Goal: Information Seeking & Learning: Compare options

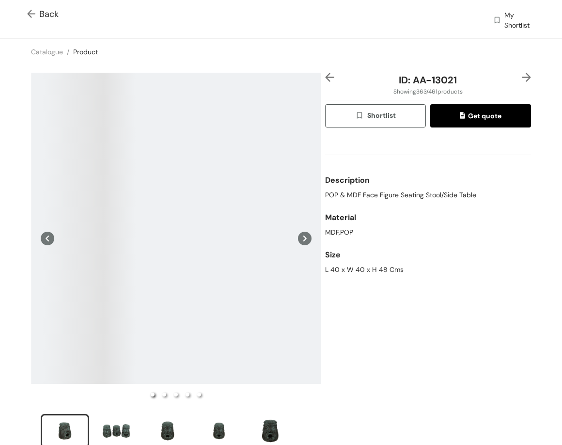
click at [325, 79] on img at bounding box center [329, 77] width 9 height 9
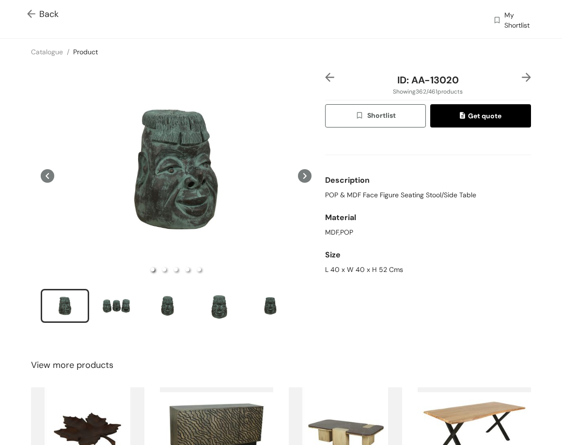
click at [325, 79] on img at bounding box center [329, 77] width 9 height 9
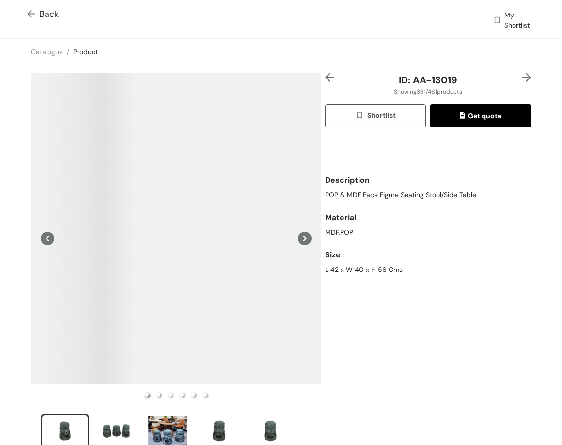
click at [325, 79] on img at bounding box center [329, 77] width 9 height 9
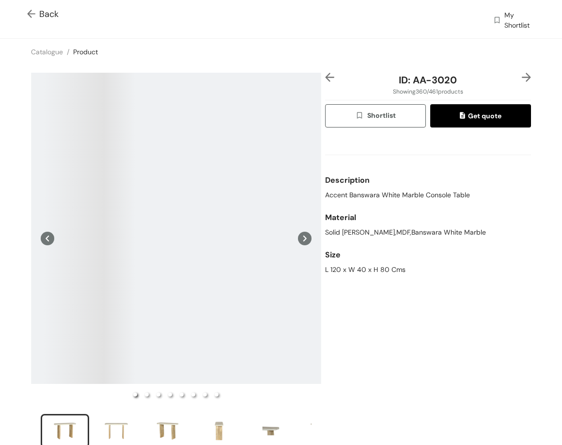
click at [325, 79] on img at bounding box center [329, 77] width 9 height 9
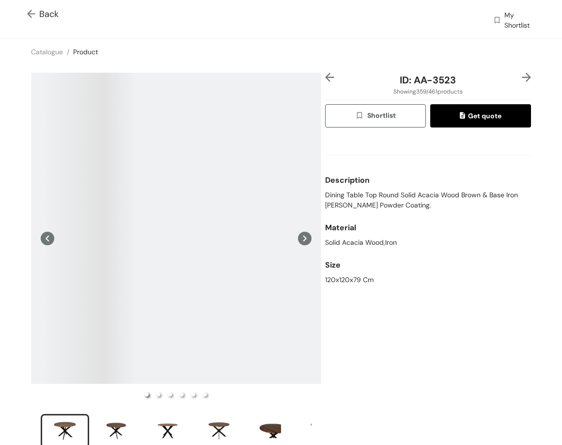
click at [325, 79] on img at bounding box center [329, 77] width 9 height 9
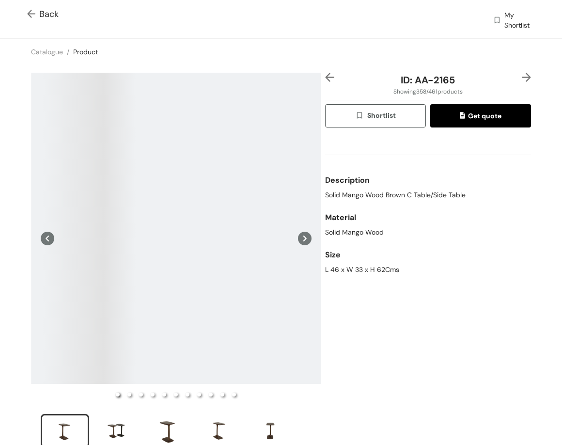
click at [325, 79] on img at bounding box center [329, 77] width 9 height 9
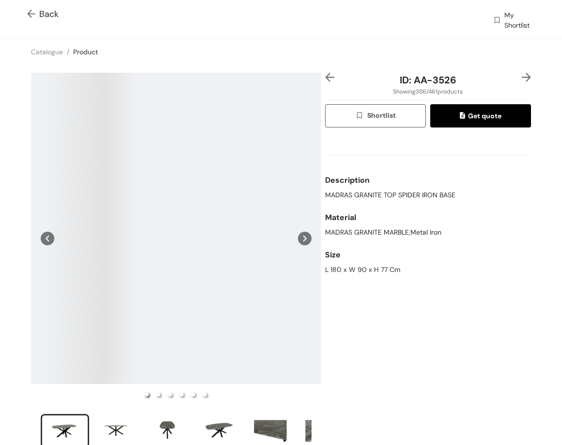
click at [325, 79] on img at bounding box center [329, 77] width 9 height 9
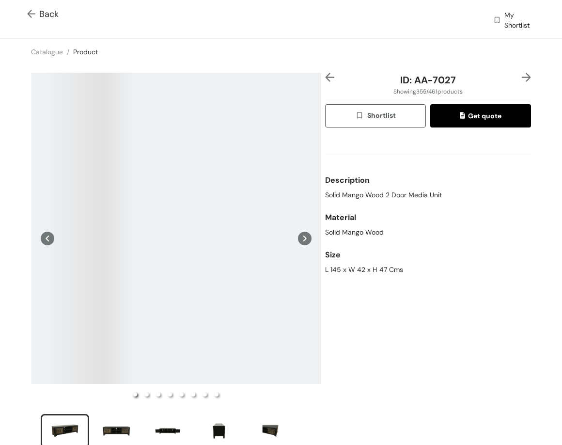
click at [325, 79] on img at bounding box center [329, 77] width 9 height 9
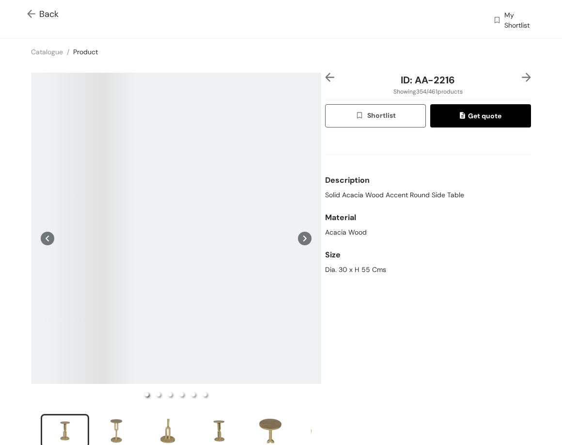
click at [325, 81] on img at bounding box center [329, 77] width 9 height 9
click at [328, 78] on img at bounding box center [329, 77] width 9 height 9
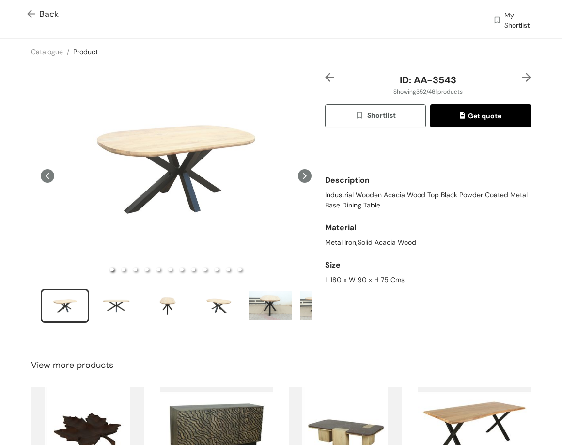
click at [325, 78] on img at bounding box center [329, 77] width 9 height 9
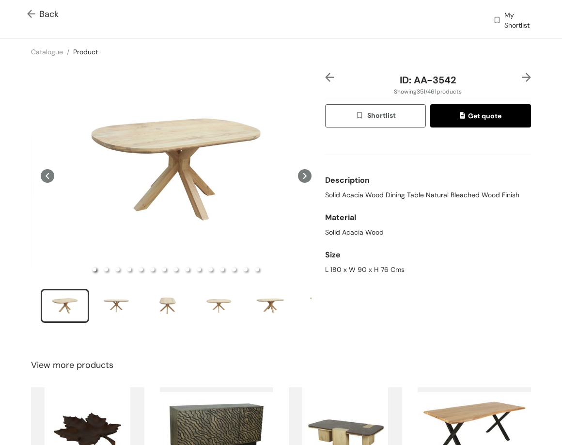
click at [325, 78] on img at bounding box center [329, 77] width 9 height 9
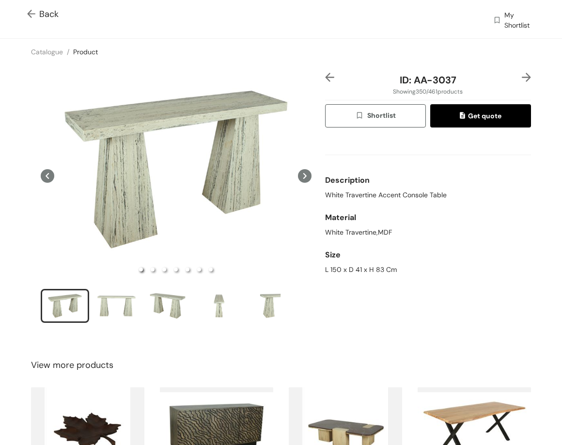
click at [522, 79] on img at bounding box center [526, 77] width 9 height 9
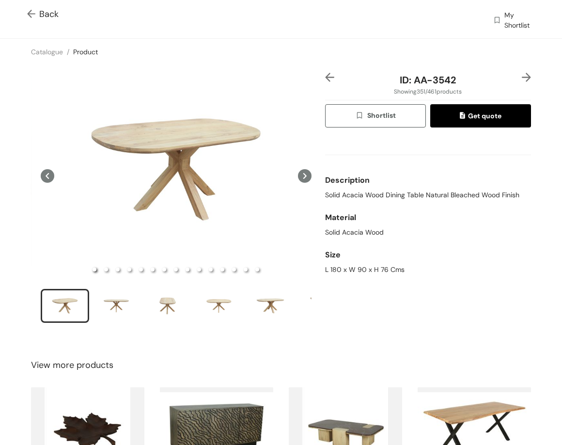
click at [395, 193] on span "Solid Acacia Wood Dining Table Natural Bleached Wood Finish" at bounding box center [422, 195] width 194 height 10
copy span "Solid Acacia Wood Dining Table Natural Bleached Wood Finish"
click at [355, 265] on div "L 180 x W 90 x H 76 Cms" at bounding box center [428, 270] width 206 height 10
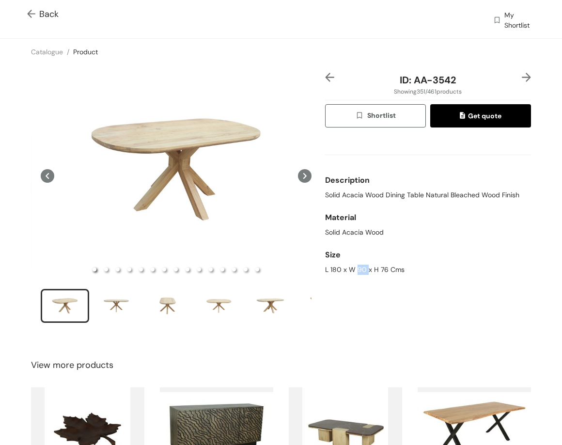
click at [355, 265] on div "L 180 x W 90 x H 76 Cms" at bounding box center [428, 270] width 206 height 10
copy div "L 180 x W 90 x H 76 Cms"
drag, startPoint x: 416, startPoint y: 80, endPoint x: 459, endPoint y: 83, distance: 42.7
click at [459, 83] on div "ID: AA-3542" at bounding box center [428, 80] width 172 height 15
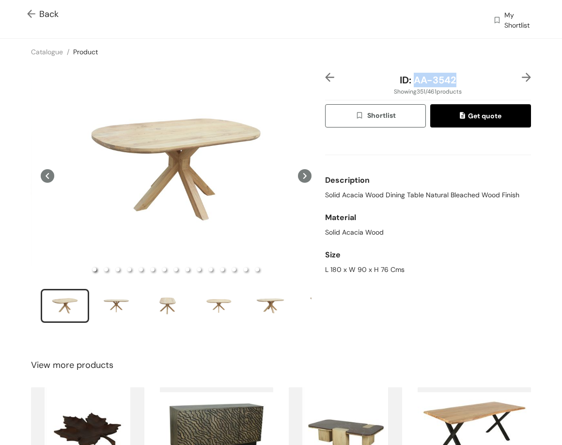
copy span "AA-3542"
click at [522, 76] on img at bounding box center [526, 77] width 9 height 9
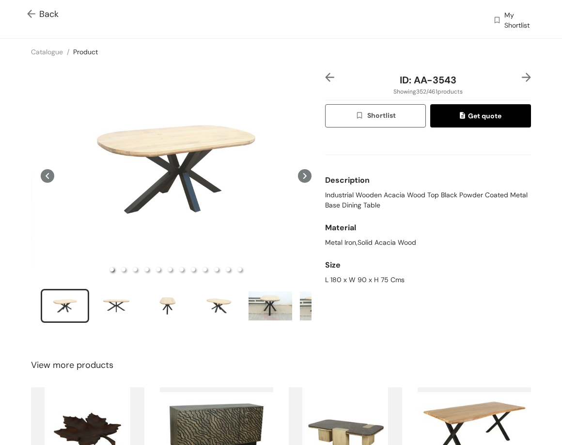
click at [325, 73] on img at bounding box center [329, 77] width 9 height 9
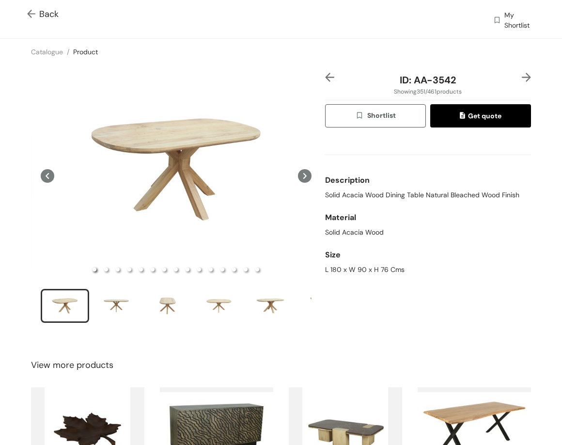
click at [523, 77] on img at bounding box center [526, 77] width 9 height 9
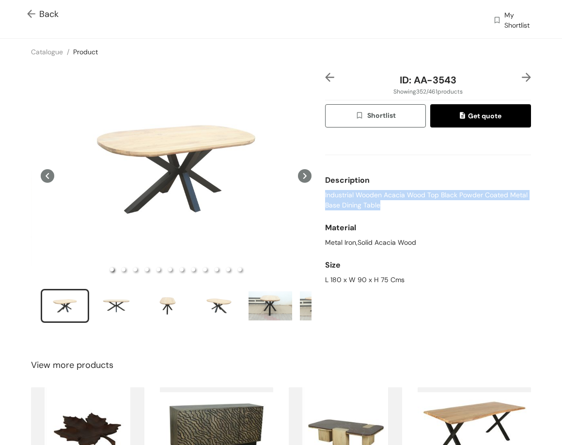
drag, startPoint x: 318, startPoint y: 194, endPoint x: 388, endPoint y: 202, distance: 69.7
click at [388, 202] on div "ID: AA-3543 Showing 352 / 461 products Shortlist Get quote Description Industri…" at bounding box center [428, 204] width 210 height 263
copy span "Industrial Wooden Acacia Wood Top Black Powder Coated Metal Base Dining Table"
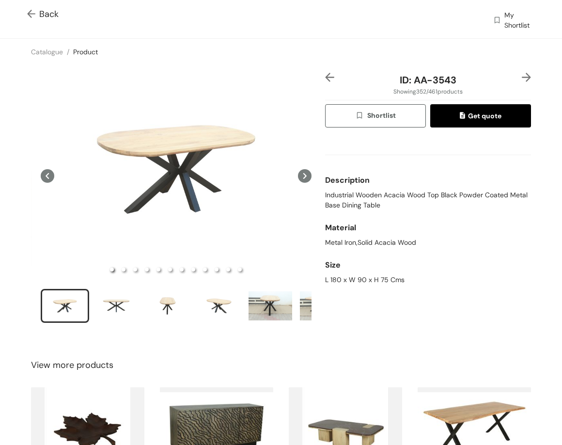
drag, startPoint x: 382, startPoint y: 285, endPoint x: 375, endPoint y: 282, distance: 8.2
click at [382, 285] on div "Size L 180 x W 90 x H 75 Cms" at bounding box center [428, 269] width 206 height 37
click at [372, 279] on div "L 180 x W 90 x H 75 Cms" at bounding box center [428, 280] width 206 height 10
click at [371, 279] on div "L 180 x W 90 x H 75 Cms" at bounding box center [428, 280] width 206 height 10
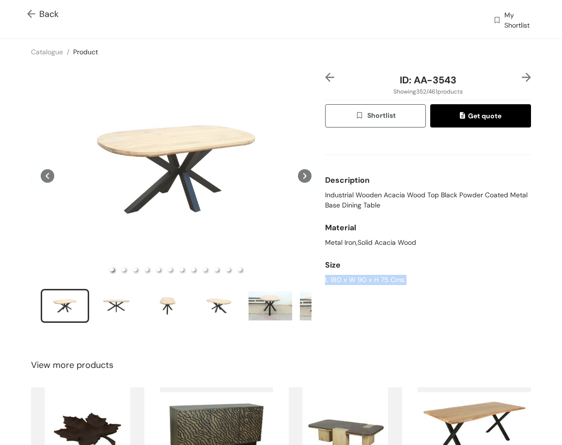
copy div "L 180 x W 90 x H 75 Cms"
drag, startPoint x: 409, startPoint y: 79, endPoint x: 457, endPoint y: 83, distance: 48.1
click at [457, 83] on div "ID: AA-3543" at bounding box center [428, 80] width 172 height 15
copy span "AA-3543"
click at [522, 77] on img at bounding box center [526, 77] width 9 height 9
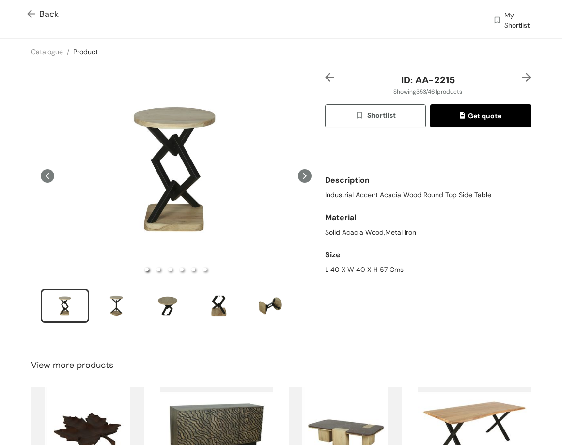
click at [351, 193] on span "Industrial Accent Acacia Wood Round Top Side Table" at bounding box center [408, 195] width 166 height 10
copy span "Industrial Accent Acacia Wood Round Top Side Table"
click at [335, 270] on div "L 40 X W 40 X H 57 Cms" at bounding box center [428, 270] width 206 height 10
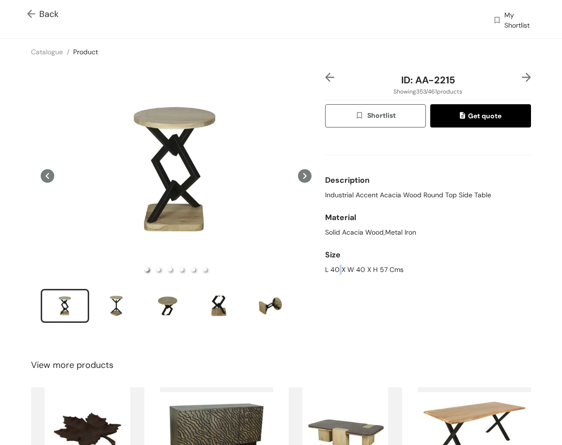
click at [335, 270] on div "L 40 X W 40 X H 57 Cms" at bounding box center [428, 270] width 206 height 10
copy div "L 40 X W 40 X H 57 Cms"
drag, startPoint x: 437, startPoint y: 79, endPoint x: 467, endPoint y: 78, distance: 29.6
click at [467, 78] on div "ID: AA-2215" at bounding box center [428, 80] width 172 height 15
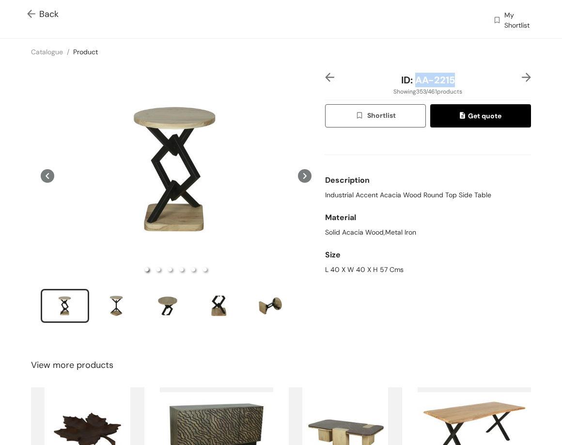
copy span "AA-2215"
click at [522, 75] on img at bounding box center [526, 77] width 9 height 9
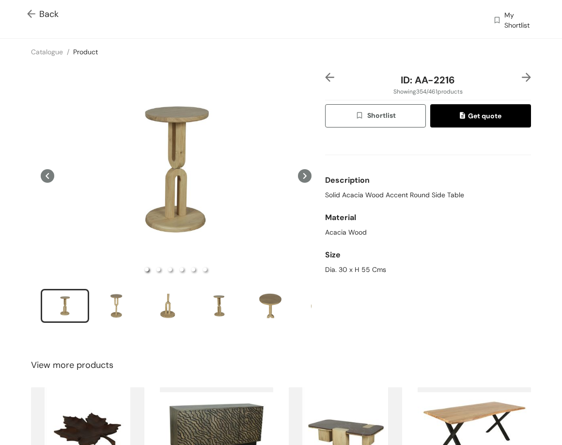
click at [355, 196] on span "Solid Acacia Wood Accent Round Side Table" at bounding box center [394, 195] width 139 height 10
click at [367, 270] on div "Dia. 30 x H 55 Cms" at bounding box center [428, 270] width 206 height 10
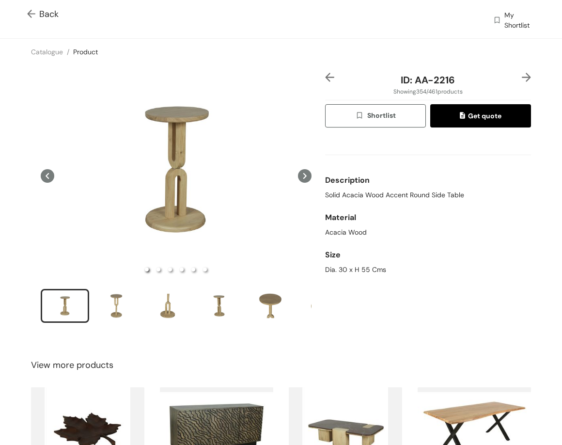
click at [365, 270] on div "Dia. 30 x H 55 Cms" at bounding box center [428, 270] width 206 height 10
drag, startPoint x: 440, startPoint y: 80, endPoint x: 460, endPoint y: 80, distance: 20.4
click at [460, 80] on div "ID: AA-2216" at bounding box center [428, 80] width 172 height 15
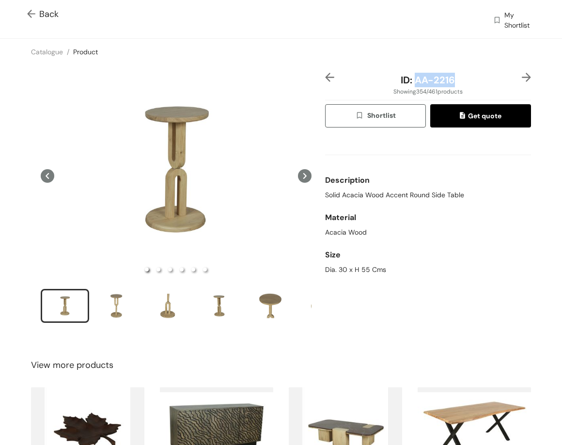
click at [522, 75] on img at bounding box center [526, 77] width 9 height 9
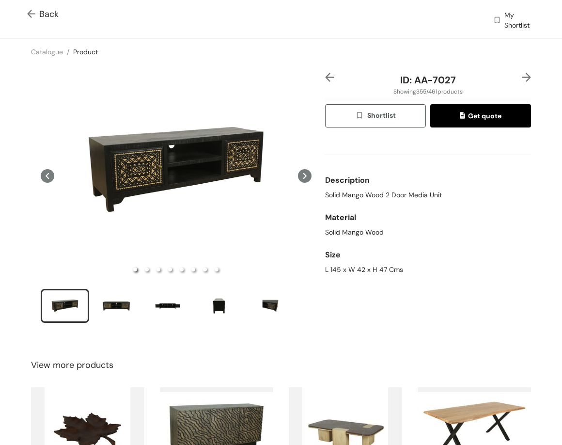
click at [394, 198] on span "Solid Mango Wood 2 Door Media Unit" at bounding box center [383, 195] width 117 height 10
click at [384, 268] on div "L 145 x W 42 x H 47 Cms" at bounding box center [428, 270] width 206 height 10
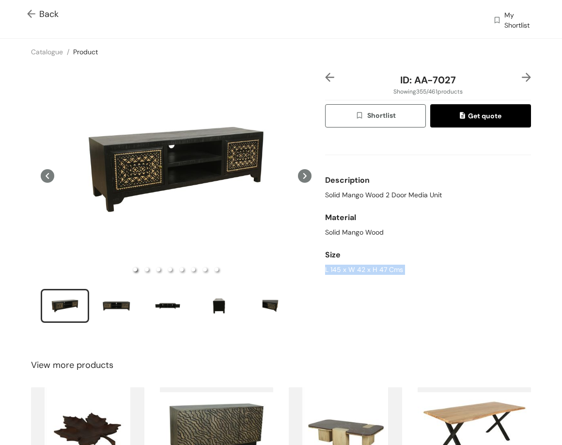
click at [384, 268] on div "L 145 x W 42 x H 47 Cms" at bounding box center [428, 270] width 206 height 10
drag, startPoint x: 436, startPoint y: 84, endPoint x: 457, endPoint y: 85, distance: 21.3
click at [457, 85] on div "ID: AA-7027" at bounding box center [428, 80] width 172 height 15
click at [522, 76] on img at bounding box center [526, 77] width 9 height 9
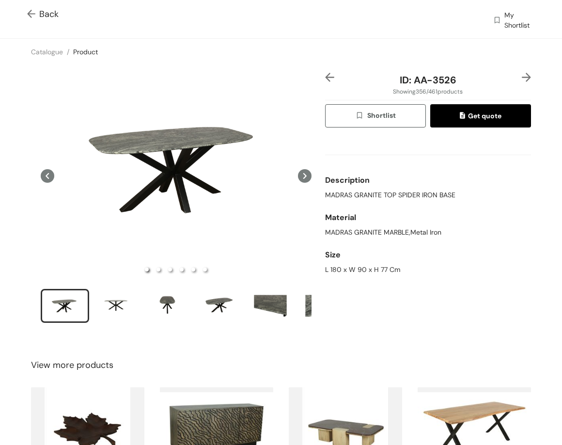
click at [522, 79] on img at bounding box center [526, 77] width 9 height 9
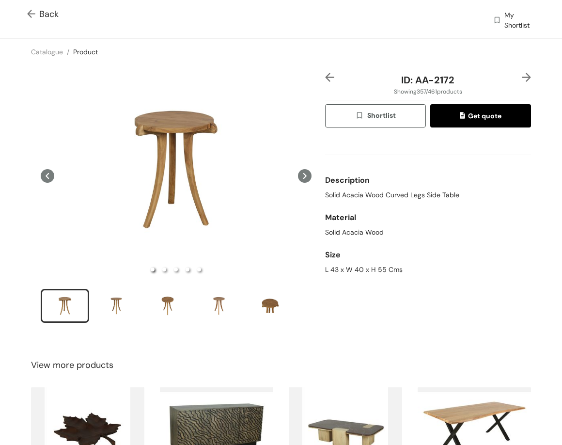
click at [325, 79] on img at bounding box center [329, 77] width 9 height 9
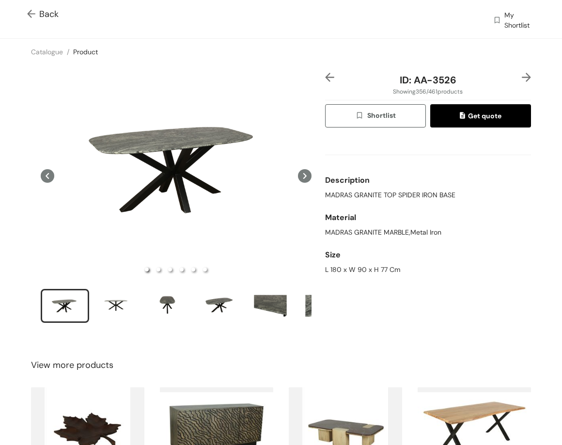
click at [522, 79] on img at bounding box center [526, 77] width 9 height 9
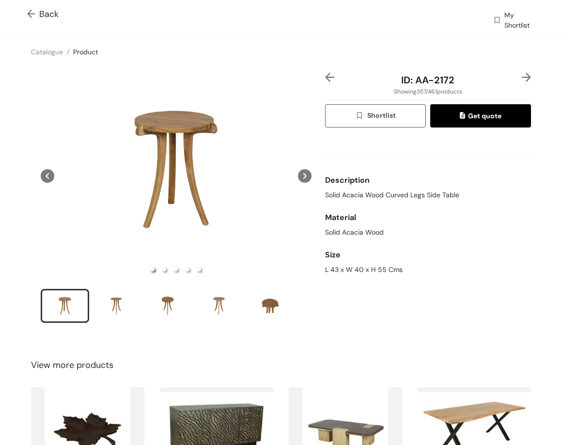
click at [517, 82] on div at bounding box center [522, 80] width 17 height 15
click at [522, 73] on img at bounding box center [526, 77] width 9 height 9
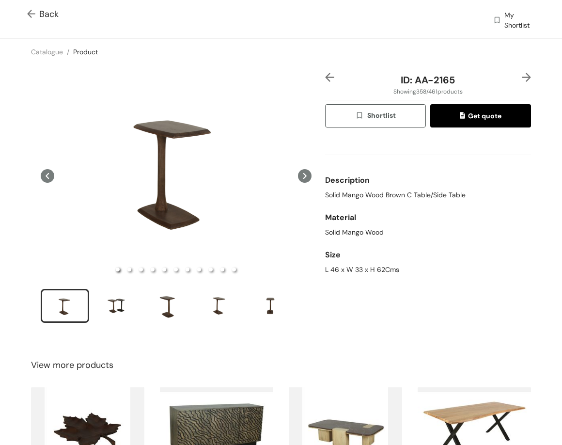
click at [325, 77] on img at bounding box center [329, 77] width 9 height 9
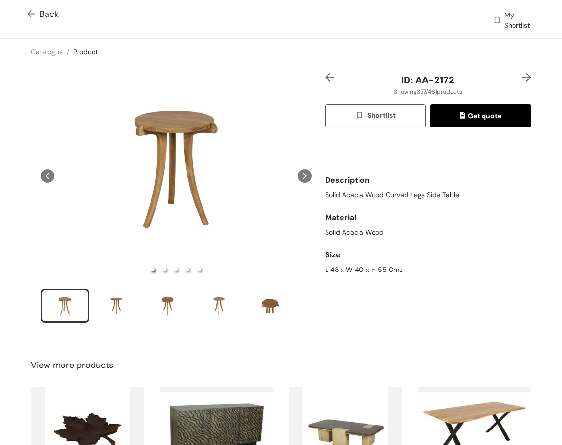
click at [325, 77] on img at bounding box center [329, 77] width 9 height 9
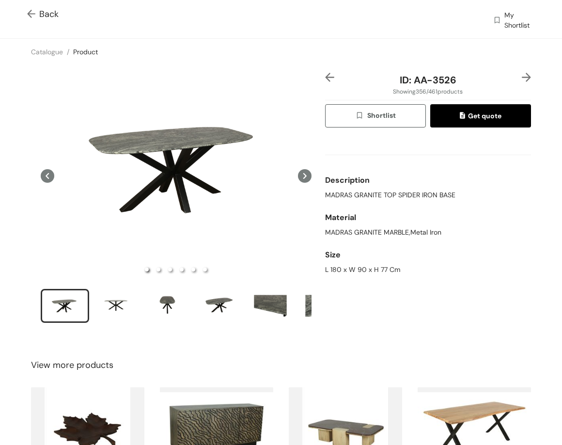
click at [408, 192] on span "MADRAS GRANITE TOP SPIDER IRON BASE" at bounding box center [390, 195] width 130 height 10
click at [360, 266] on div "L 180 x W 90 x H 77 Cm" at bounding box center [428, 270] width 206 height 10
click at [359, 266] on div "L 180 x W 90 x H 77 Cm" at bounding box center [428, 270] width 206 height 10
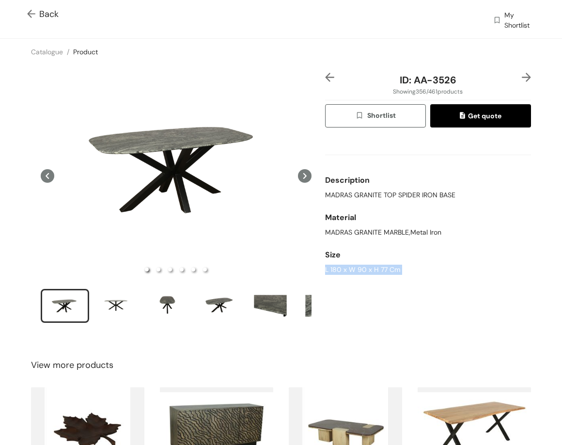
click at [359, 266] on div "L 180 x W 90 x H 77 Cm" at bounding box center [428, 270] width 206 height 10
drag, startPoint x: 407, startPoint y: 79, endPoint x: 463, endPoint y: 77, distance: 56.3
click at [463, 77] on div "ID: AA-3526" at bounding box center [428, 80] width 172 height 15
click at [522, 79] on img at bounding box center [526, 77] width 9 height 9
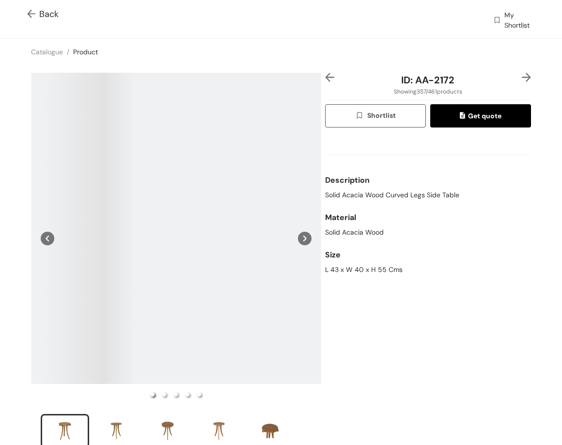
click at [363, 198] on span "Solid Acacia Wood Curved Legs Side Table" at bounding box center [392, 195] width 134 height 10
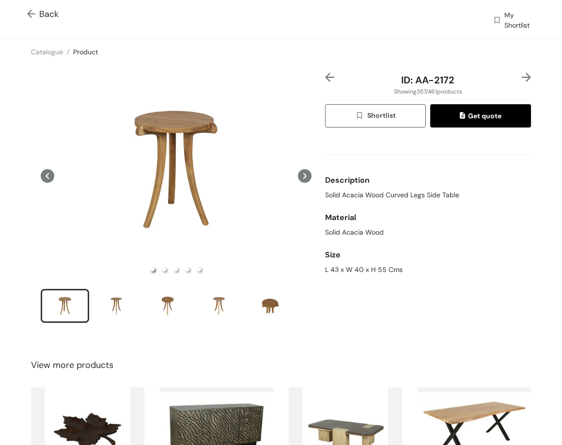
click at [348, 264] on div "Size" at bounding box center [428, 254] width 206 height 19
drag, startPoint x: 348, startPoint y: 264, endPoint x: 353, endPoint y: 272, distance: 10.2
click at [348, 265] on div "Size L 43 x W 40 x H 55 Cms" at bounding box center [428, 259] width 206 height 37
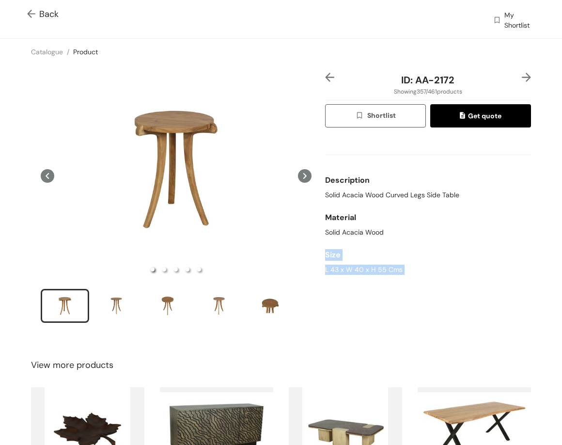
click at [354, 271] on div "L 43 x W 40 x H 55 Cms" at bounding box center [428, 270] width 206 height 10
click at [354, 270] on div "L 43 x W 40 x H 55 Cms" at bounding box center [428, 270] width 206 height 10
click at [355, 270] on div "L 43 x W 40 x H 55 Cms" at bounding box center [428, 270] width 206 height 10
drag, startPoint x: 418, startPoint y: 78, endPoint x: 462, endPoint y: 82, distance: 44.3
click at [462, 82] on div "ID: AA-2172" at bounding box center [428, 80] width 172 height 15
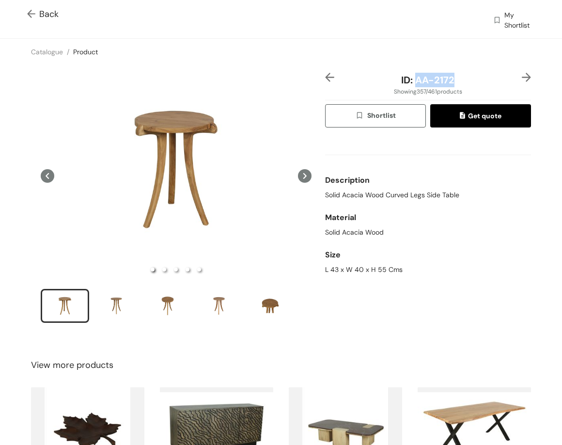
click at [522, 78] on img at bounding box center [526, 77] width 9 height 9
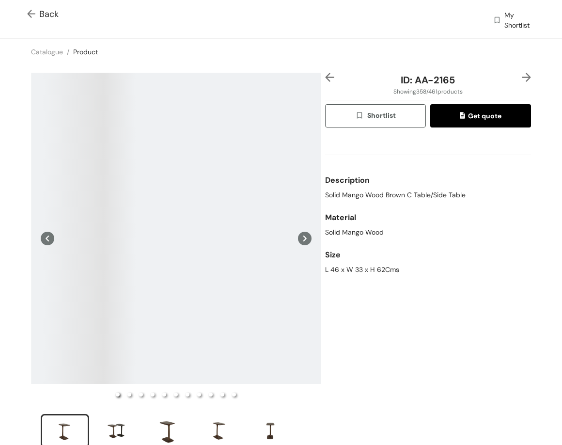
click at [329, 194] on span "Solid Mango Wood Brown C Table/Side Table" at bounding box center [395, 195] width 141 height 10
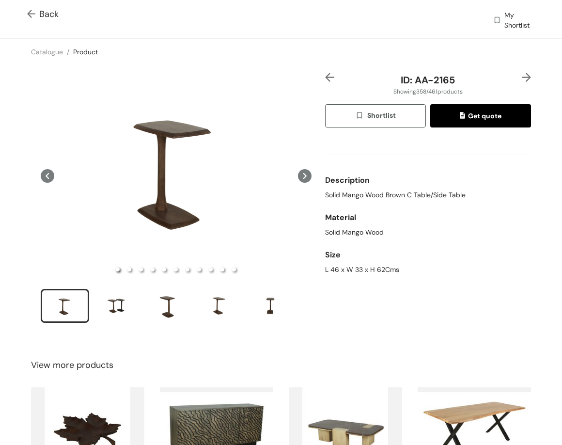
click at [362, 271] on div "L 46 x W 33 x H 62Cms" at bounding box center [428, 270] width 206 height 10
drag, startPoint x: 436, startPoint y: 81, endPoint x: 471, endPoint y: 76, distance: 35.3
click at [471, 76] on div "ID: AA-2165" at bounding box center [428, 80] width 172 height 15
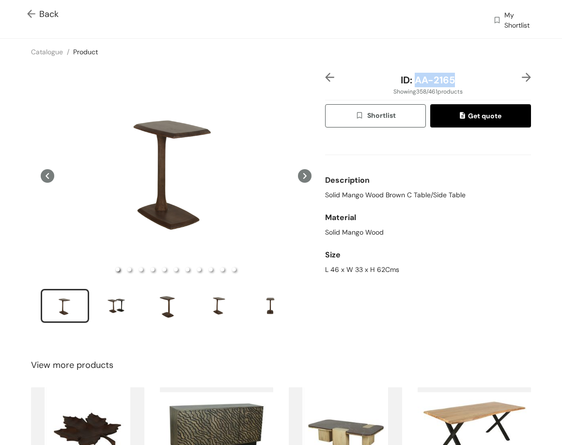
click at [522, 79] on img at bounding box center [526, 77] width 9 height 9
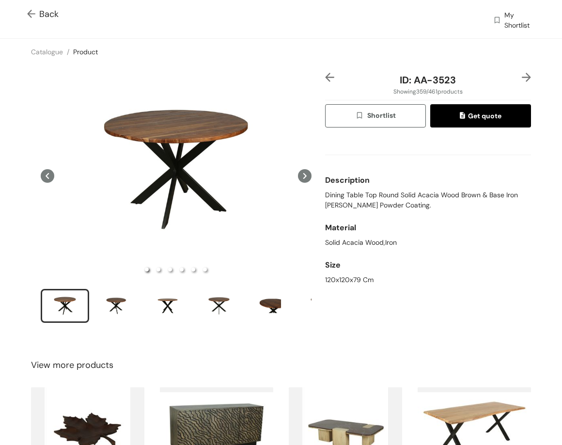
click at [383, 197] on span "Dining Table Top Round Solid Acacia Wood Brown & Base Iron [PERSON_NAME] Powder…" at bounding box center [428, 200] width 206 height 20
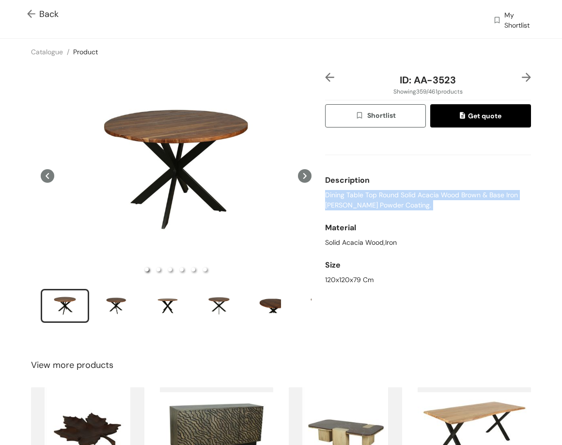
click at [383, 197] on span "Dining Table Top Round Solid Acacia Wood Brown & Base Iron [PERSON_NAME] Powder…" at bounding box center [428, 200] width 206 height 20
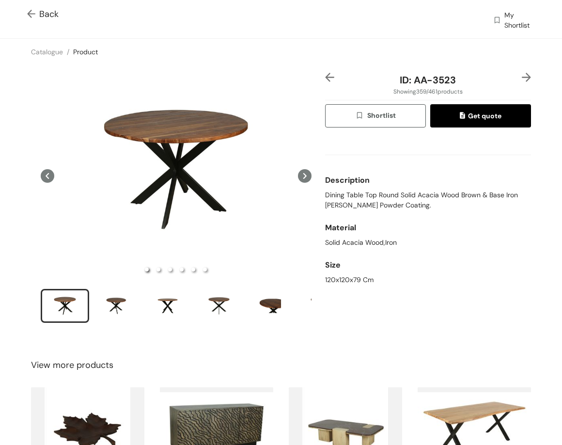
click at [336, 279] on div "120x120x79 Cm" at bounding box center [428, 280] width 206 height 10
click at [341, 280] on div "120x120x79 Cm" at bounding box center [428, 280] width 206 height 10
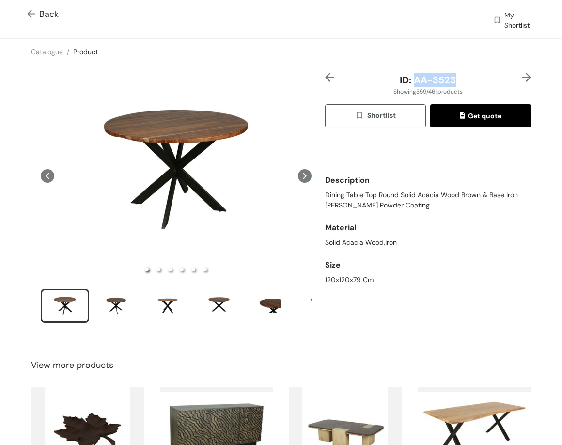
drag, startPoint x: 409, startPoint y: 79, endPoint x: 440, endPoint y: 59, distance: 36.7
click at [467, 78] on div "ID: AA-3523" at bounding box center [428, 80] width 172 height 15
drag, startPoint x: 283, startPoint y: 195, endPoint x: 341, endPoint y: 145, distance: 76.3
click at [283, 192] on div at bounding box center [286, 195] width 194 height 194
click at [522, 76] on img at bounding box center [526, 77] width 9 height 9
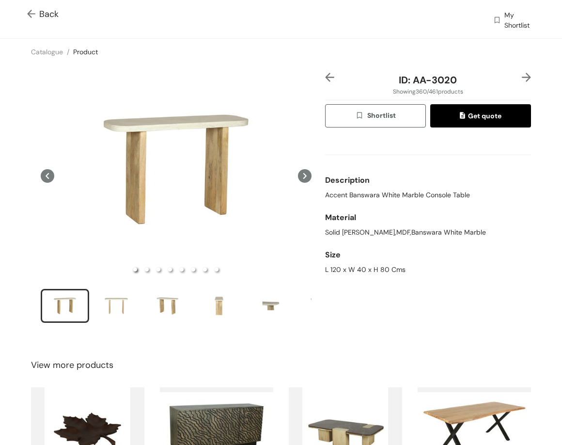
click at [365, 192] on span "Accent Banswara White Marble Console Table" at bounding box center [397, 195] width 145 height 10
click at [522, 74] on img at bounding box center [526, 77] width 9 height 9
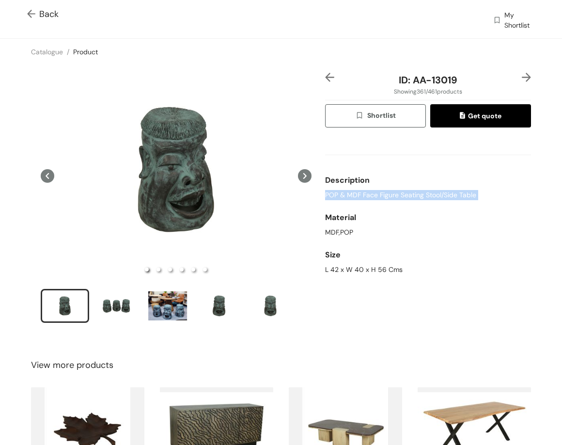
click at [329, 76] on img at bounding box center [329, 77] width 9 height 9
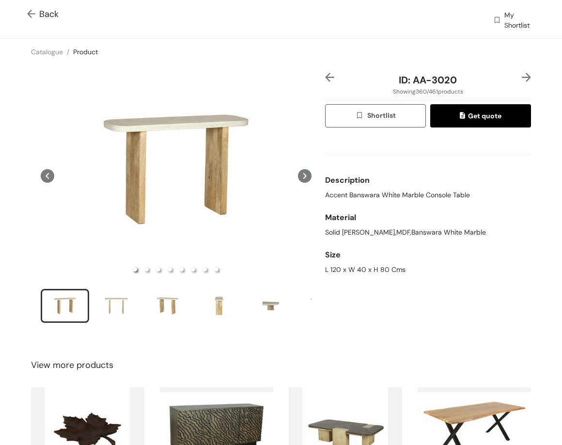
click at [344, 267] on div "L 120 x W 40 x H 80 Cms" at bounding box center [428, 270] width 206 height 10
drag, startPoint x: 409, startPoint y: 80, endPoint x: 451, endPoint y: 65, distance: 44.1
click at [471, 84] on div "ID: AA-3020" at bounding box center [428, 80] width 172 height 15
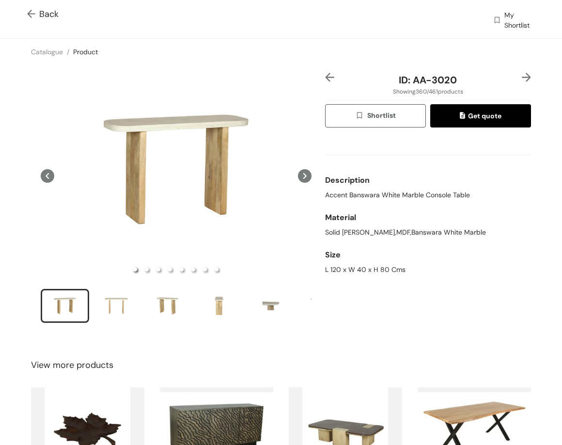
click at [514, 76] on div at bounding box center [522, 80] width 17 height 15
click at [522, 74] on img at bounding box center [526, 77] width 9 height 9
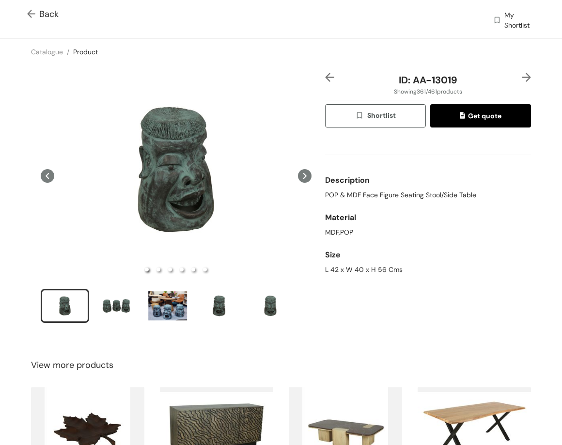
click at [392, 194] on span "POP & MDF Face Figure Seating Stool/Side Table" at bounding box center [400, 195] width 151 height 10
click at [522, 77] on img at bounding box center [526, 77] width 9 height 9
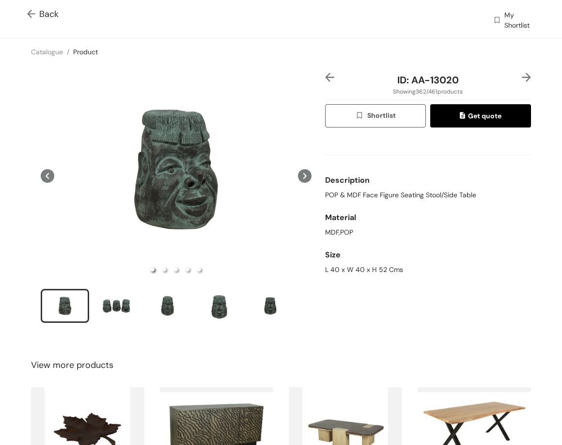
click at [325, 74] on img at bounding box center [329, 77] width 9 height 9
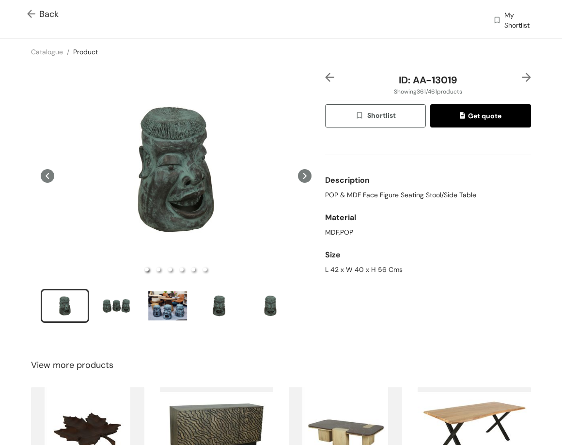
click at [395, 194] on span "POP & MDF Face Figure Seating Stool/Side Table" at bounding box center [400, 195] width 151 height 10
click at [522, 74] on img at bounding box center [526, 77] width 9 height 9
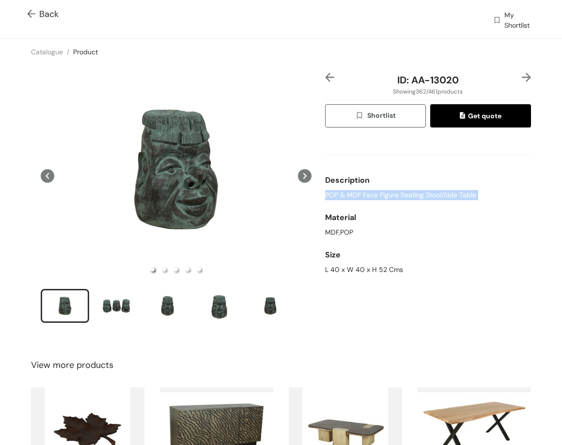
click at [522, 74] on img at bounding box center [526, 77] width 9 height 9
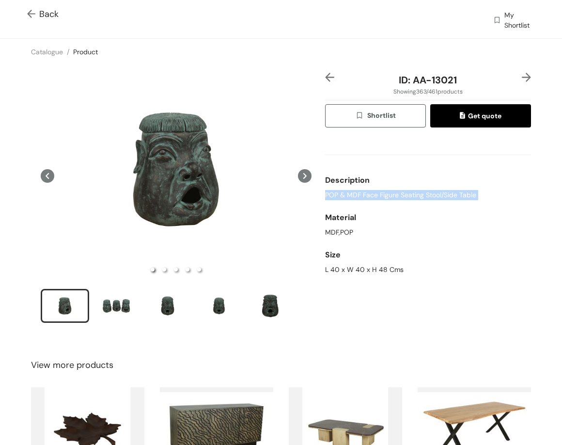
click at [325, 78] on img at bounding box center [329, 77] width 9 height 9
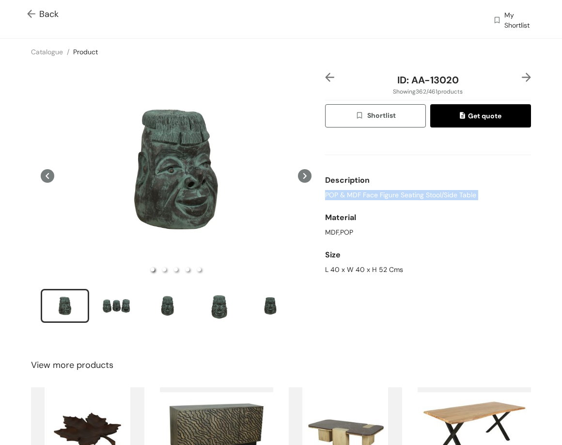
click at [325, 78] on img at bounding box center [329, 77] width 9 height 9
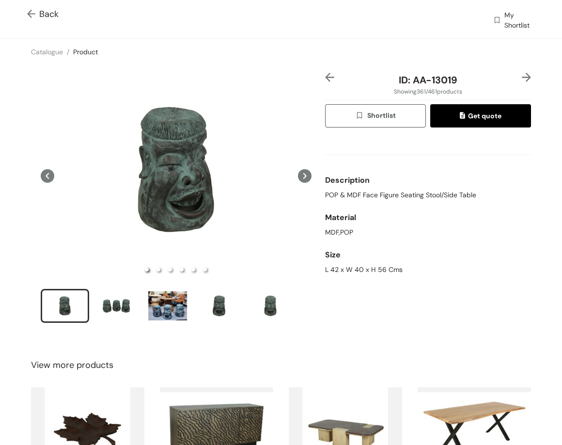
click at [359, 272] on div "L 42 x W 40 x H 56 Cms" at bounding box center [428, 270] width 206 height 10
drag, startPoint x: 407, startPoint y: 79, endPoint x: 465, endPoint y: 79, distance: 58.6
click at [465, 79] on div "ID: AA-13019" at bounding box center [428, 80] width 172 height 15
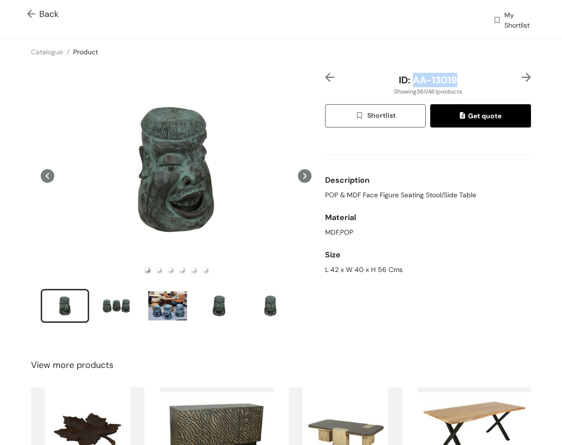
click at [522, 76] on img at bounding box center [526, 77] width 9 height 9
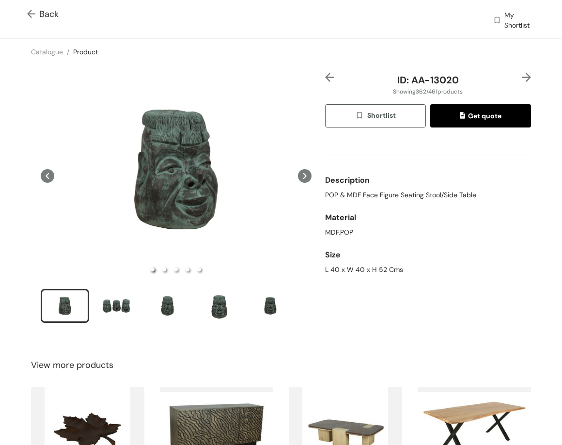
click at [355, 268] on div "L 40 x W 40 x H 52 Cms" at bounding box center [428, 270] width 206 height 10
drag, startPoint x: 409, startPoint y: 79, endPoint x: 470, endPoint y: 79, distance: 61.5
click at [470, 79] on div "ID: AA-13020" at bounding box center [428, 80] width 172 height 15
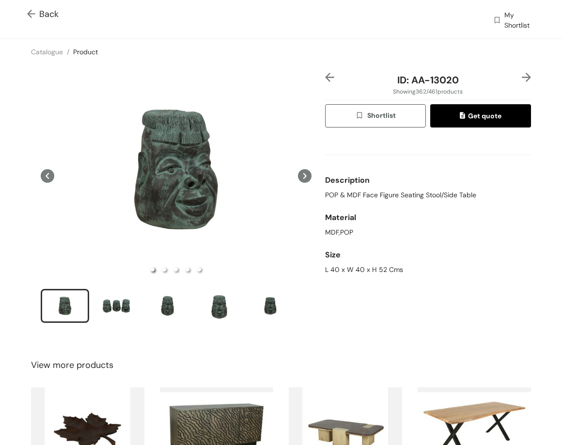
click at [344, 270] on div "L 40 x W 40 x H 52 Cms" at bounding box center [428, 270] width 206 height 10
click at [522, 77] on img at bounding box center [526, 77] width 9 height 9
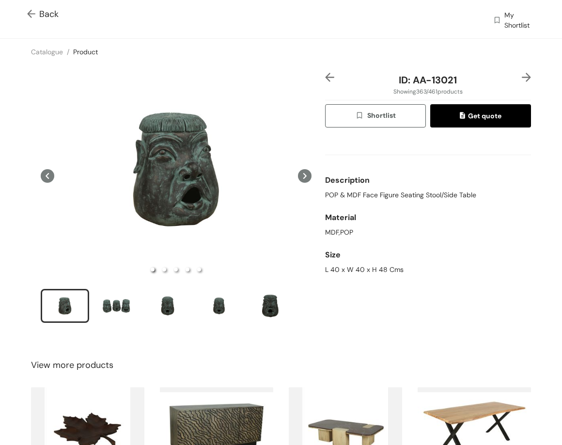
click at [346, 267] on div "L 40 x W 40 x H 48 Cms" at bounding box center [428, 270] width 206 height 10
drag, startPoint x: 407, startPoint y: 80, endPoint x: 471, endPoint y: 82, distance: 64.0
click at [469, 82] on div "ID: AA-13021" at bounding box center [428, 80] width 172 height 15
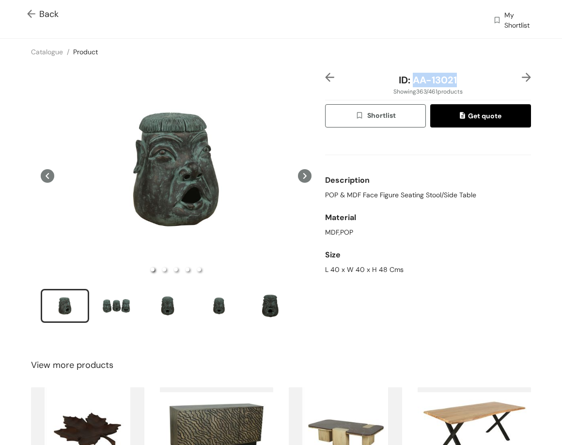
click at [522, 77] on img at bounding box center [526, 77] width 9 height 9
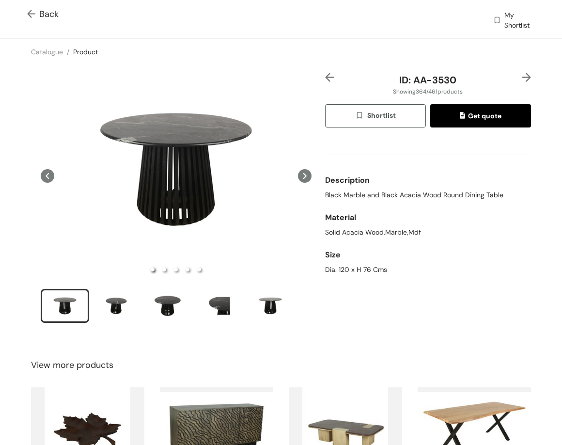
click at [408, 196] on span "Black Marble and Black Acacia Wood Round Dining Table" at bounding box center [414, 195] width 178 height 10
click at [407, 196] on span "Black Marble and Black Acacia Wood Round Dining Table" at bounding box center [414, 195] width 178 height 10
drag, startPoint x: 361, startPoint y: 275, endPoint x: 359, endPoint y: 270, distance: 5.0
click at [361, 275] on div "Size Dia. 120 x H 76 Cms" at bounding box center [428, 259] width 206 height 37
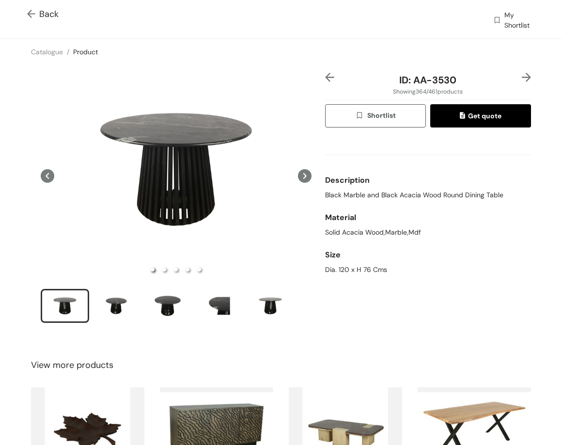
click at [357, 267] on div "Dia. 120 x H 76 Cms" at bounding box center [428, 270] width 206 height 10
drag, startPoint x: 408, startPoint y: 80, endPoint x: 494, endPoint y: 79, distance: 86.3
click at [494, 79] on div "ID: AA-3530" at bounding box center [428, 80] width 172 height 15
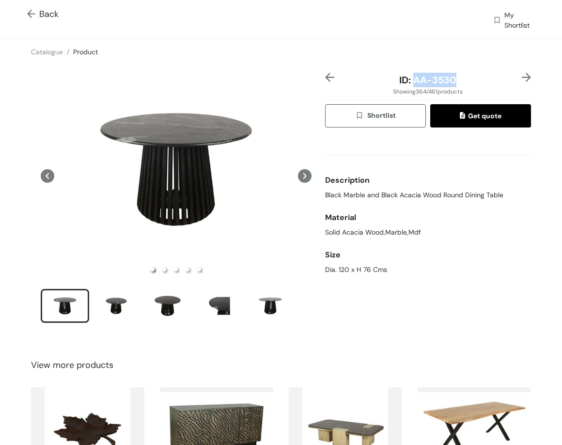
click at [522, 74] on img at bounding box center [526, 77] width 9 height 9
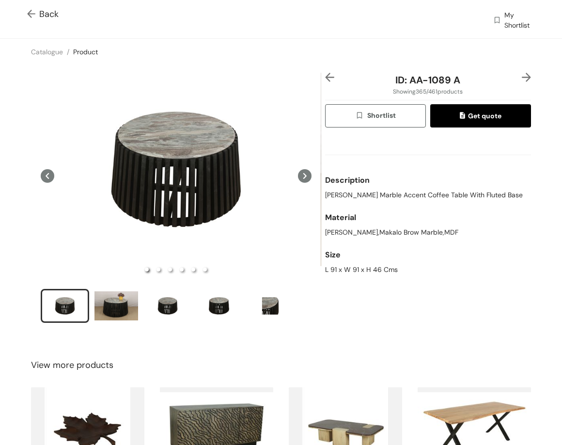
click at [452, 195] on span "[PERSON_NAME] Marble Accent Coffee Table With Fluted Base" at bounding box center [424, 195] width 198 height 10
click at [385, 273] on div "L 91 x W 91 x H 46 Cms" at bounding box center [428, 270] width 206 height 10
click at [384, 273] on div "L 91 x W 91 x H 46 Cms" at bounding box center [428, 270] width 206 height 10
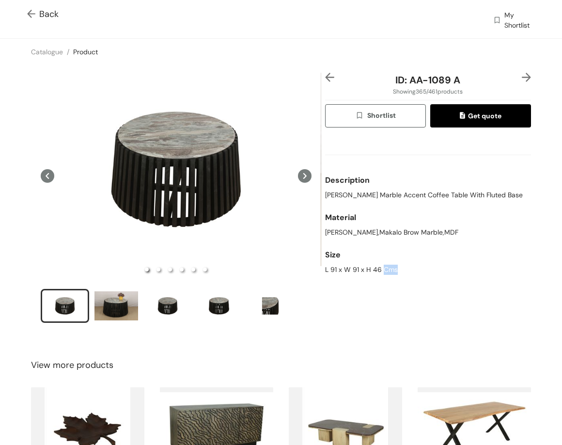
click at [384, 273] on div "L 91 x W 91 x H 46 Cms" at bounding box center [428, 270] width 206 height 10
click at [372, 269] on div "L 91 x W 91 x H 46 Cms" at bounding box center [428, 270] width 206 height 10
drag, startPoint x: 403, startPoint y: 79, endPoint x: 457, endPoint y: 84, distance: 54.5
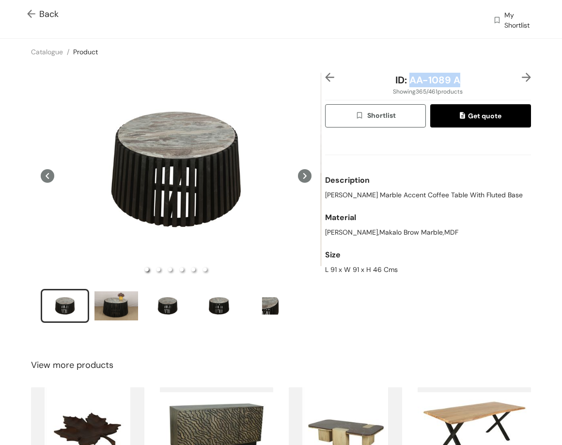
click at [457, 84] on div "ID: AA-1089 A" at bounding box center [428, 80] width 172 height 15
